Goal: Information Seeking & Learning: Learn about a topic

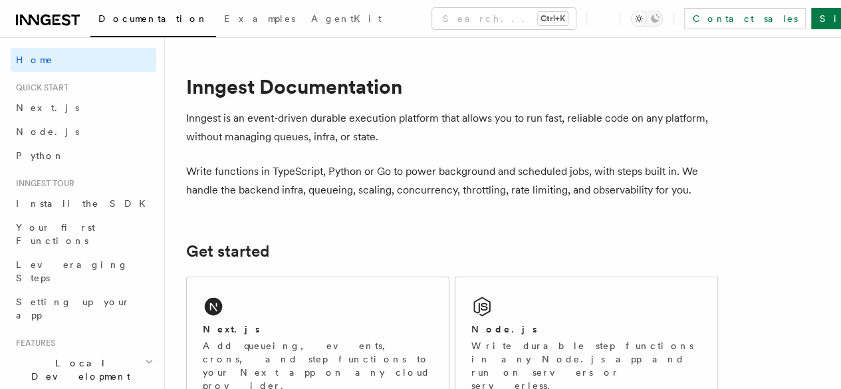
drag, startPoint x: 846, startPoint y: 49, endPoint x: 540, endPoint y: 254, distance: 368.6
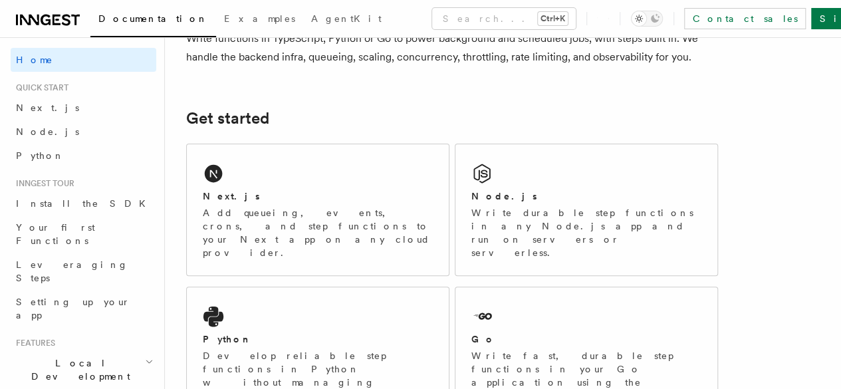
scroll to position [181, 0]
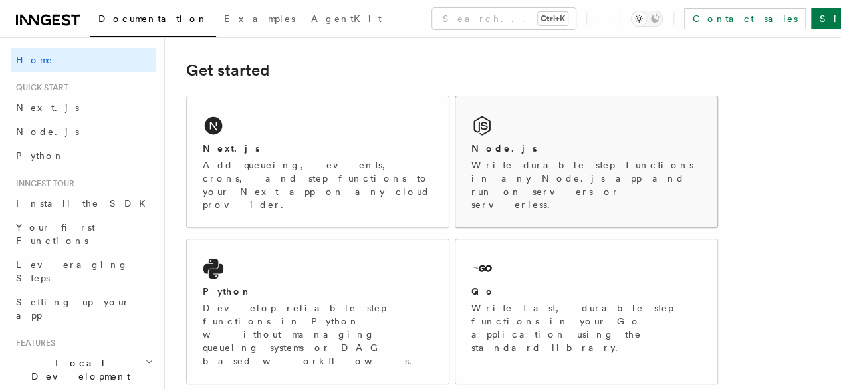
click at [498, 216] on div "Node.js Write durable step functions in any Node.js app and run on servers or s…" at bounding box center [587, 161] width 262 height 131
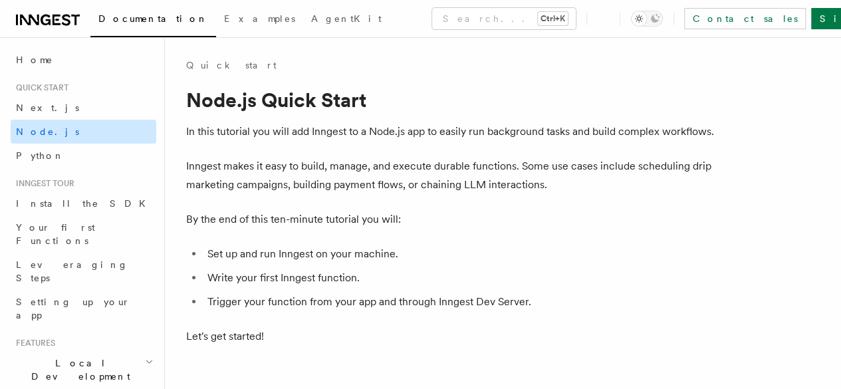
click at [110, 136] on link "Node.js" at bounding box center [84, 132] width 146 height 24
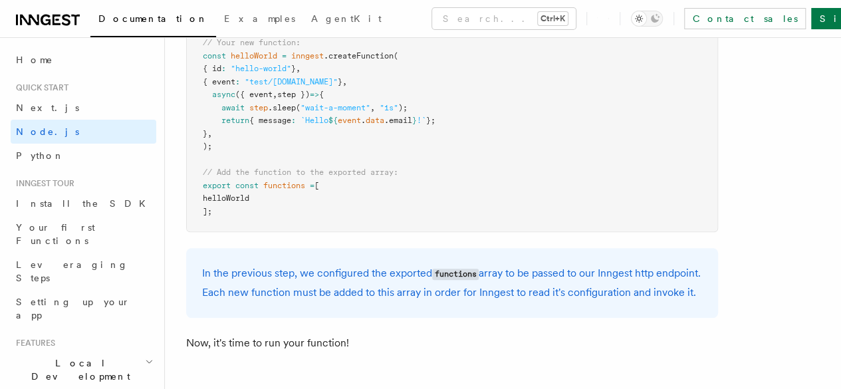
scroll to position [2656, 0]
